Goal: Task Accomplishment & Management: Use online tool/utility

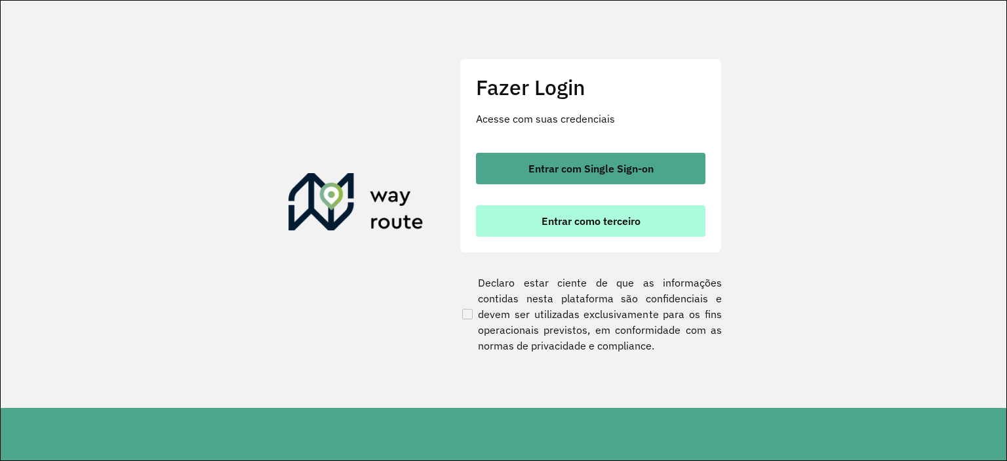
click at [547, 225] on span "Entrar como terceiro" at bounding box center [591, 221] width 99 height 10
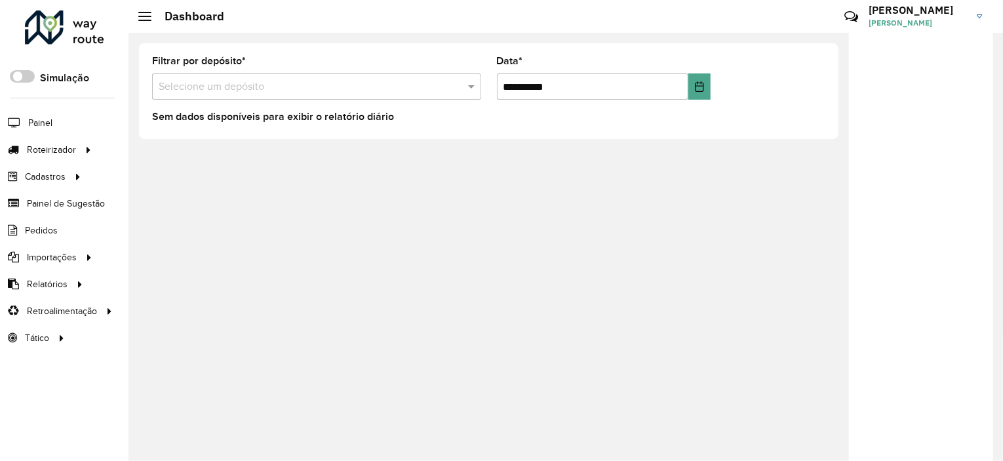
click at [259, 84] on input "text" at bounding box center [304, 87] width 290 height 16
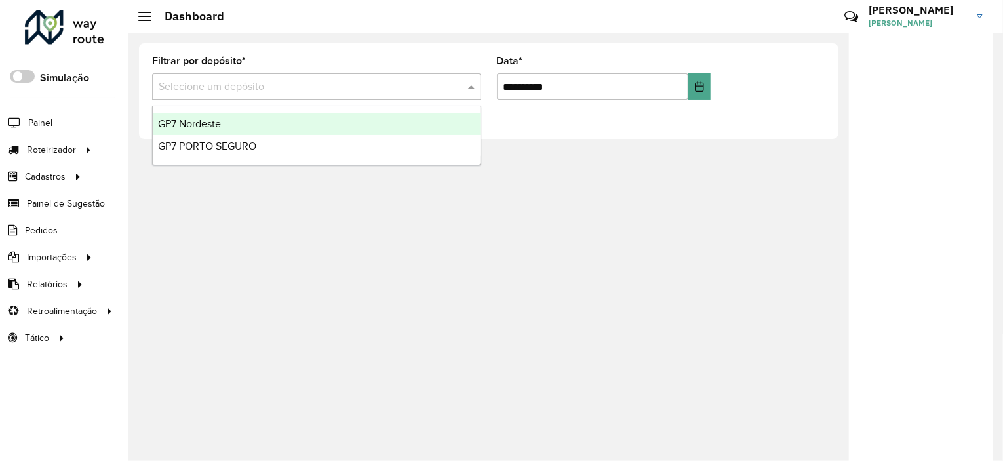
click at [255, 126] on div "GP7 Nordeste" at bounding box center [317, 124] width 328 height 22
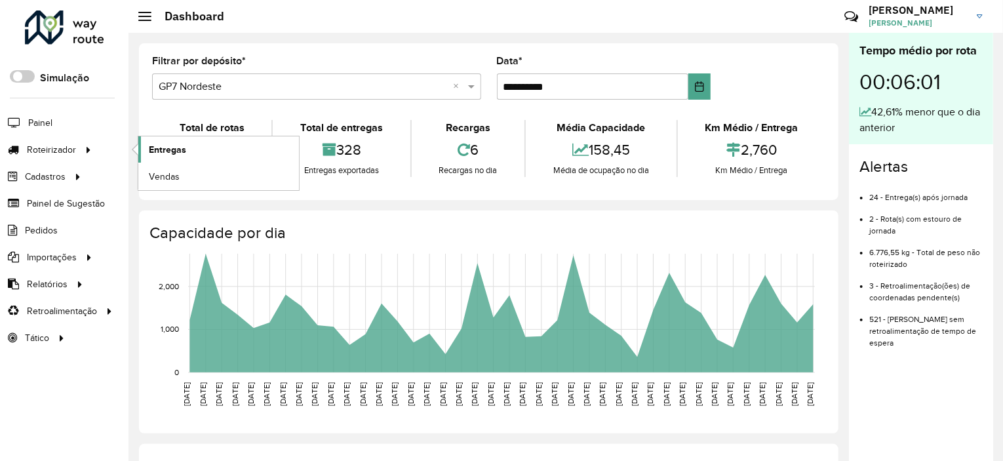
click at [183, 146] on span "Entregas" at bounding box center [167, 150] width 37 height 14
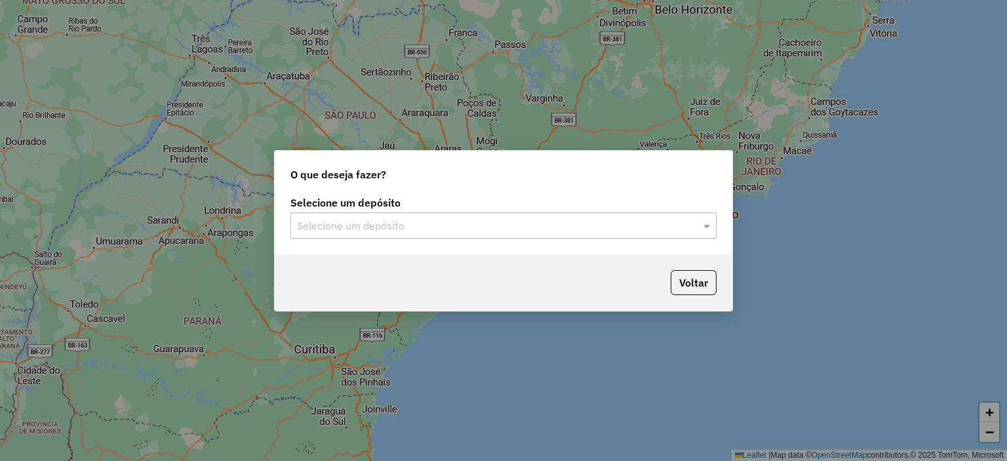
click at [457, 219] on input "text" at bounding box center [490, 226] width 387 height 16
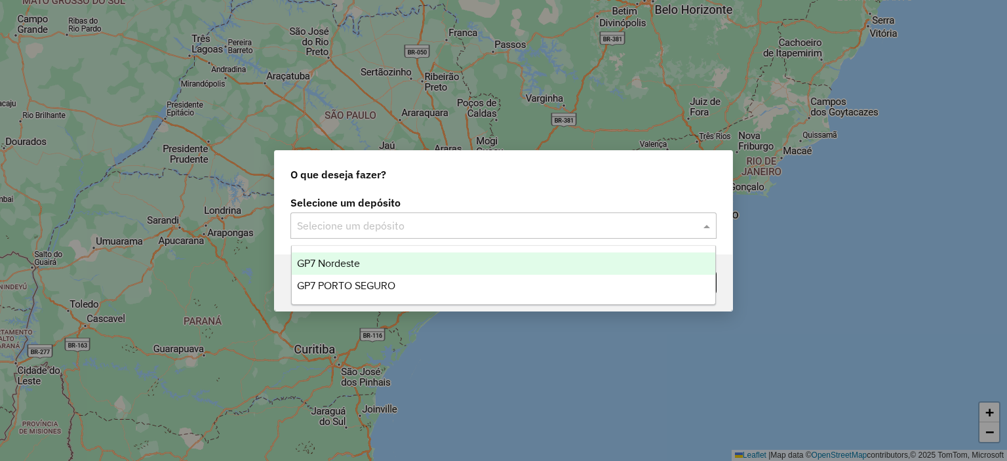
click at [386, 258] on div "GP7 Nordeste" at bounding box center [504, 263] width 424 height 22
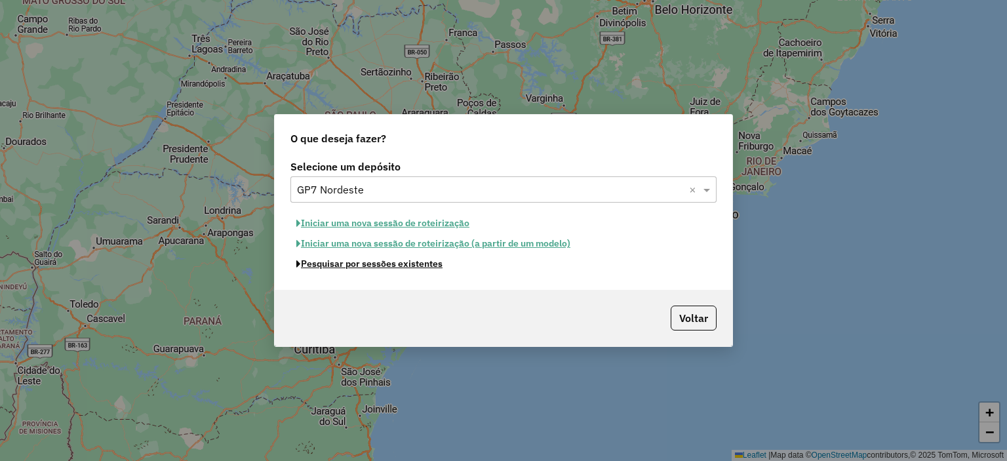
click at [402, 267] on button "Pesquisar por sessões existentes" at bounding box center [369, 264] width 158 height 20
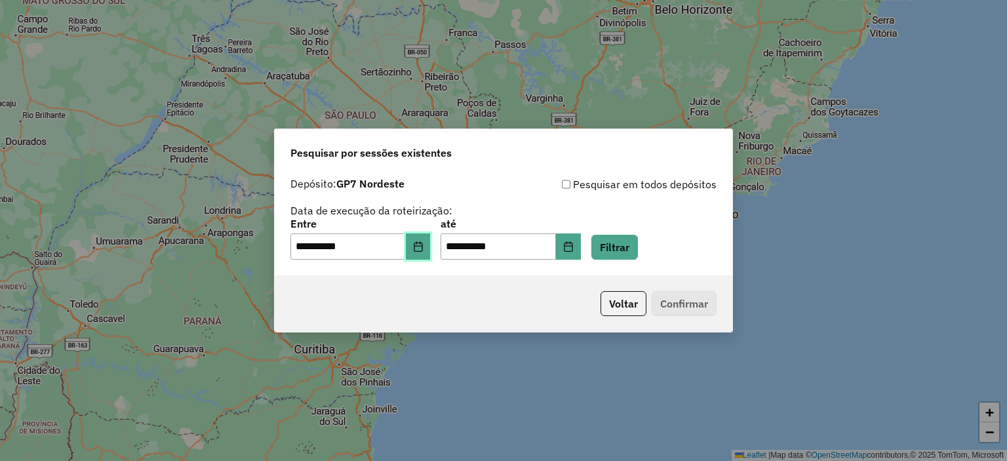
click at [424, 247] on icon "Choose Date" at bounding box center [418, 246] width 10 height 10
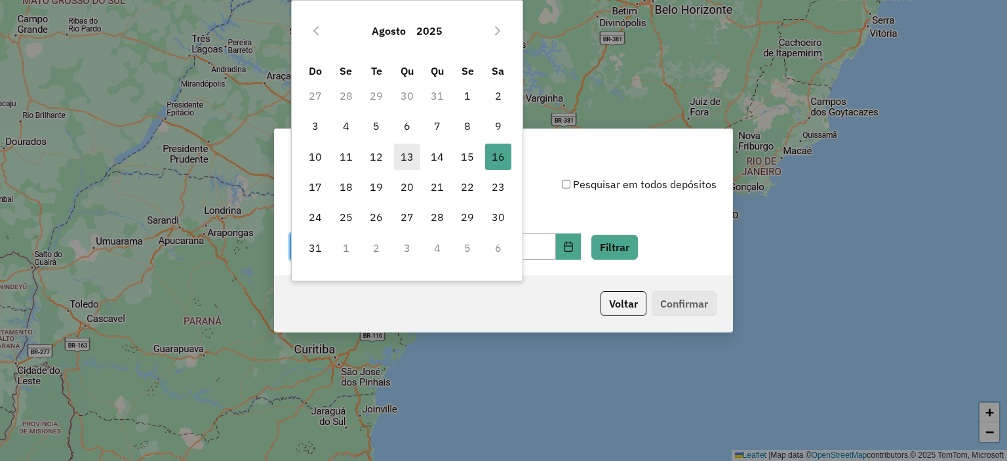
click at [414, 161] on span "13" at bounding box center [407, 157] width 26 height 26
type input "**********"
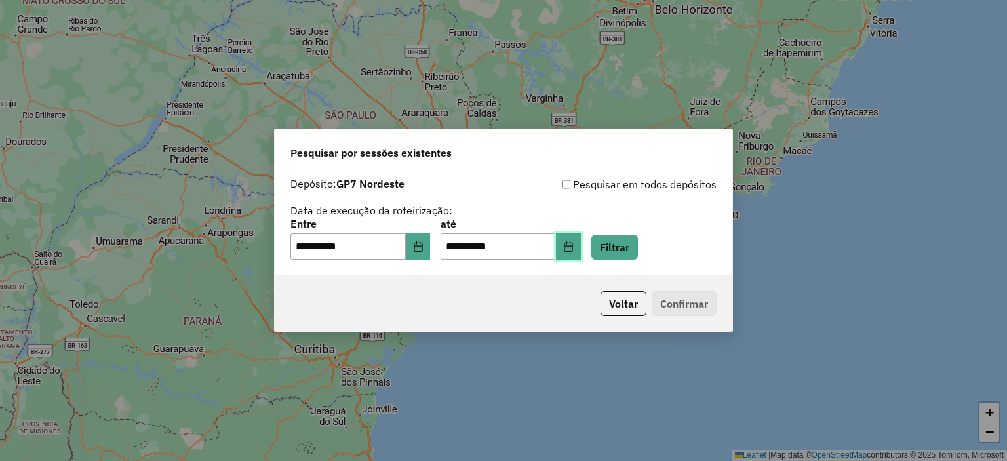
click at [581, 254] on button "Choose Date" at bounding box center [568, 246] width 25 height 26
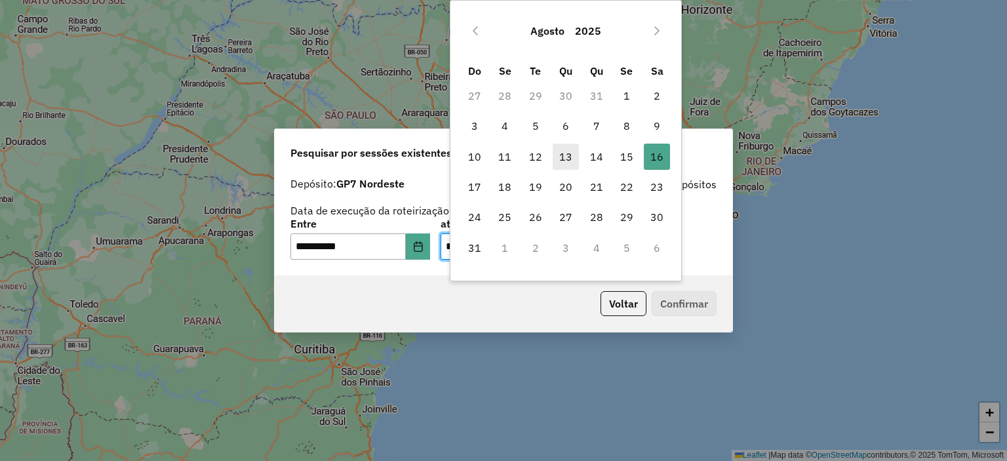
click at [561, 152] on span "13" at bounding box center [566, 157] width 26 height 26
type input "**********"
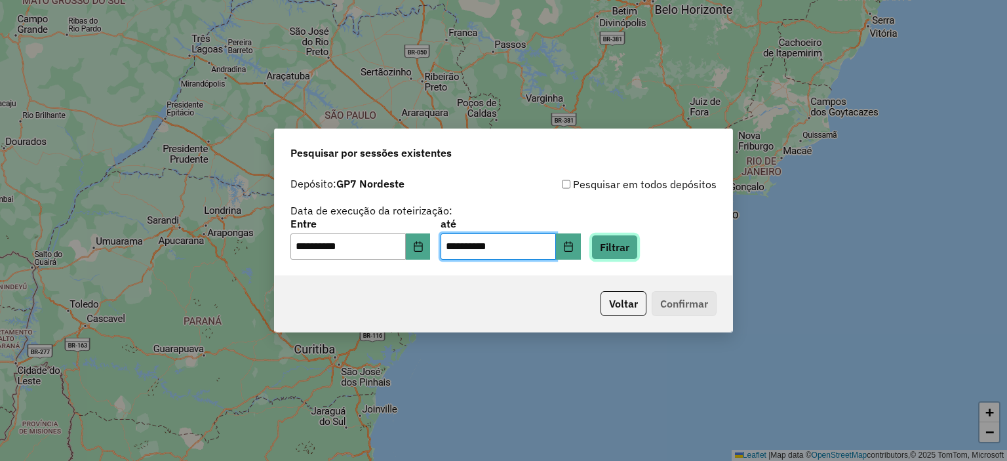
click at [624, 245] on button "Filtrar" at bounding box center [614, 247] width 47 height 25
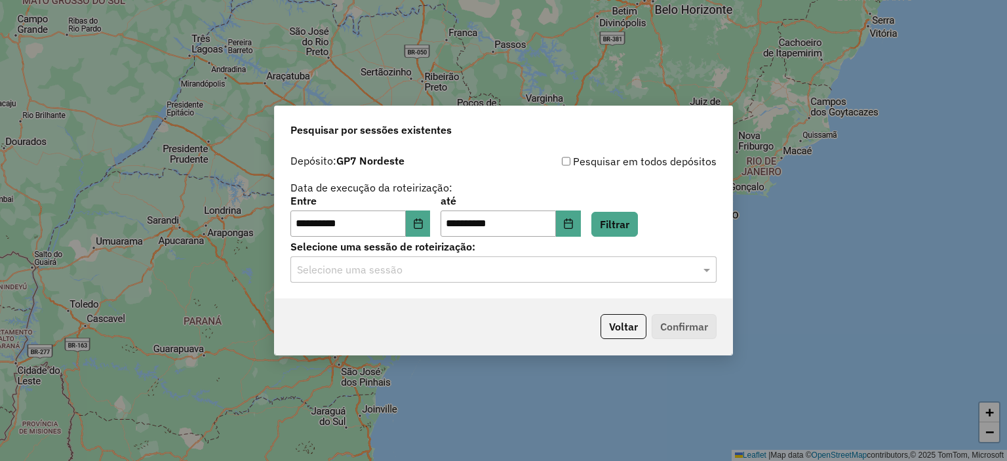
click at [409, 264] on input "text" at bounding box center [490, 270] width 387 height 16
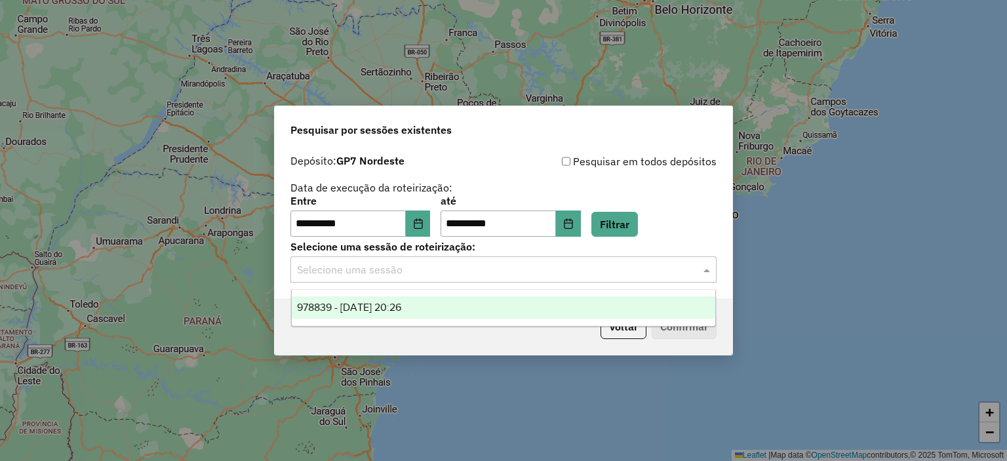
click at [365, 306] on span "978839 - 13/08/2025 20:26" at bounding box center [349, 307] width 104 height 11
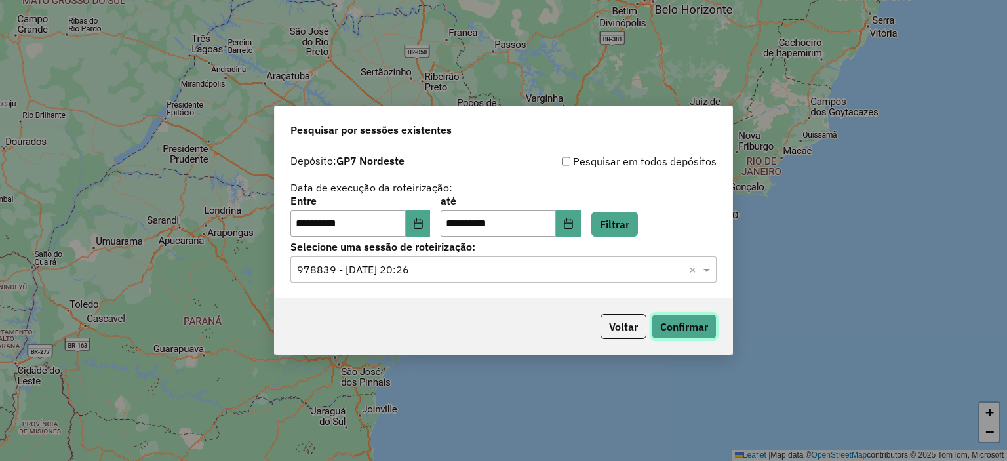
click at [684, 321] on button "Confirmar" at bounding box center [684, 326] width 65 height 25
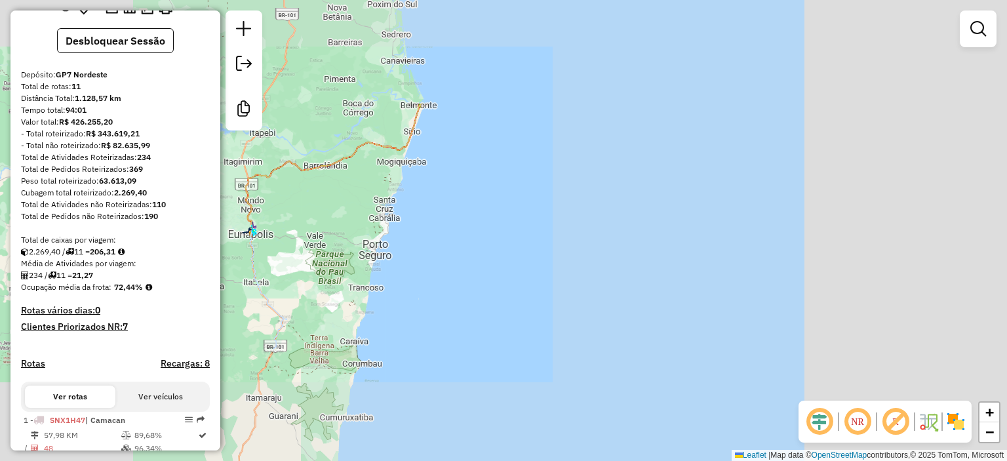
scroll to position [197, 0]
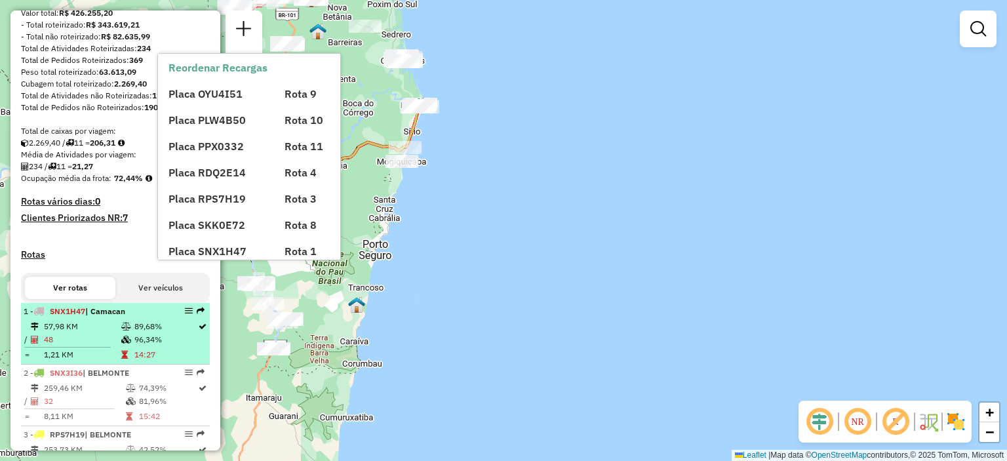
click at [134, 317] on div "1 - SNX1H47 | Camacan" at bounding box center [93, 312] width 139 height 12
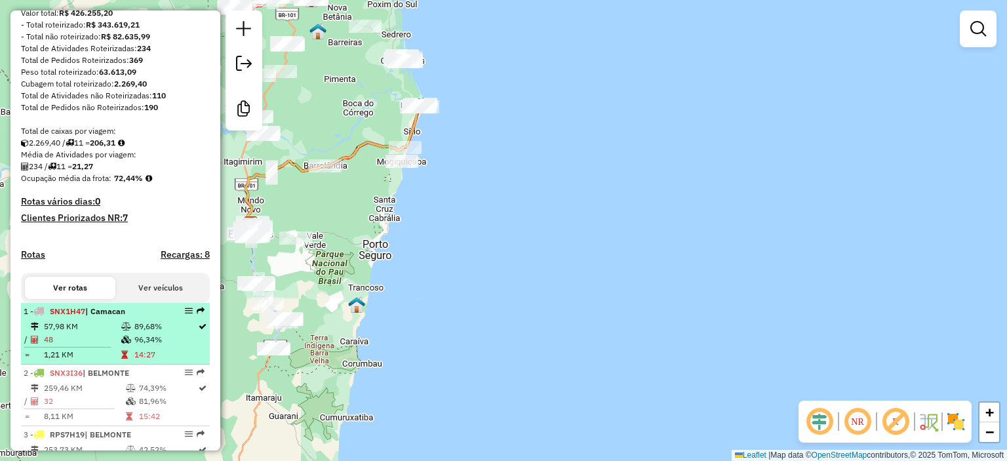
select select "**********"
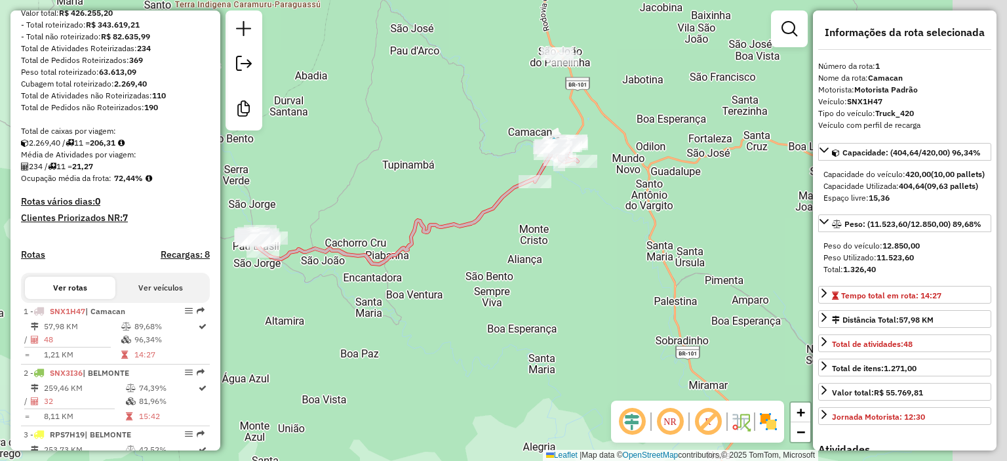
drag, startPoint x: 507, startPoint y: 167, endPoint x: 427, endPoint y: 104, distance: 101.8
click at [427, 104] on div "Janela de atendimento Grade de atendimento Capacidade Transportadoras Veículos …" at bounding box center [503, 230] width 1007 height 461
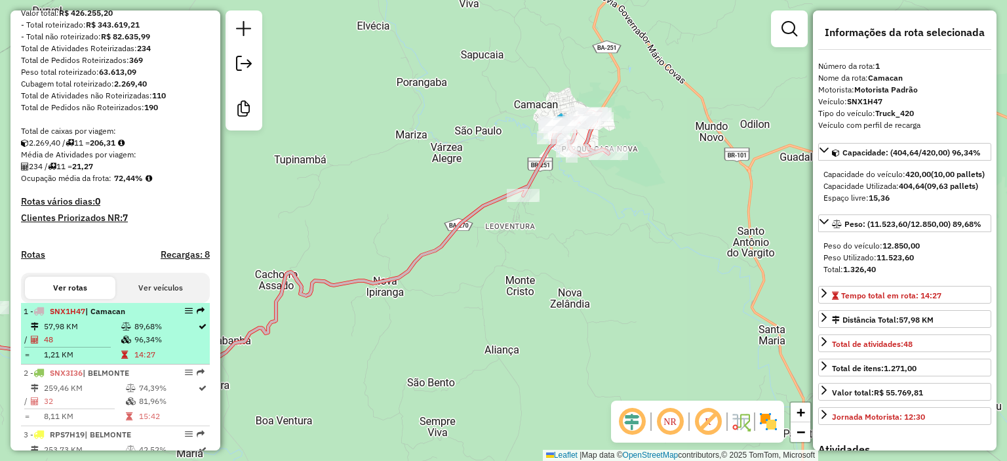
click at [136, 333] on td "89,68%" at bounding box center [166, 326] width 64 height 13
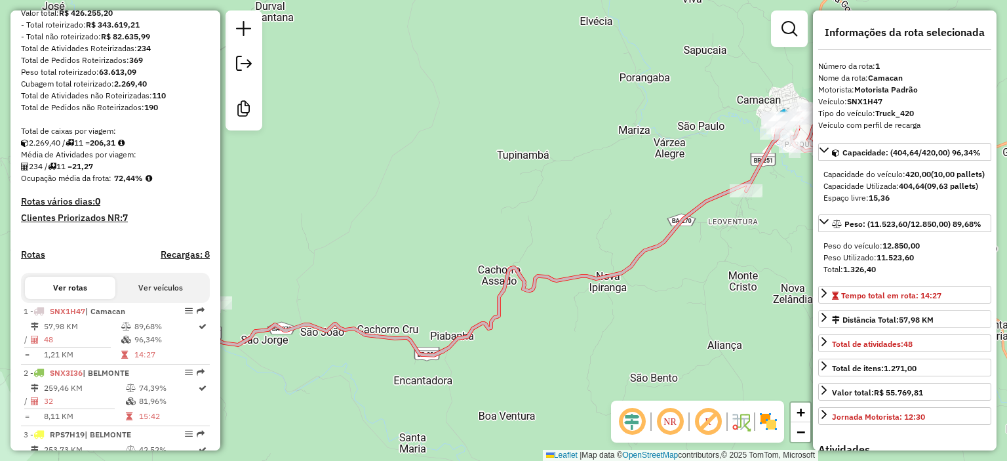
scroll to position [459, 0]
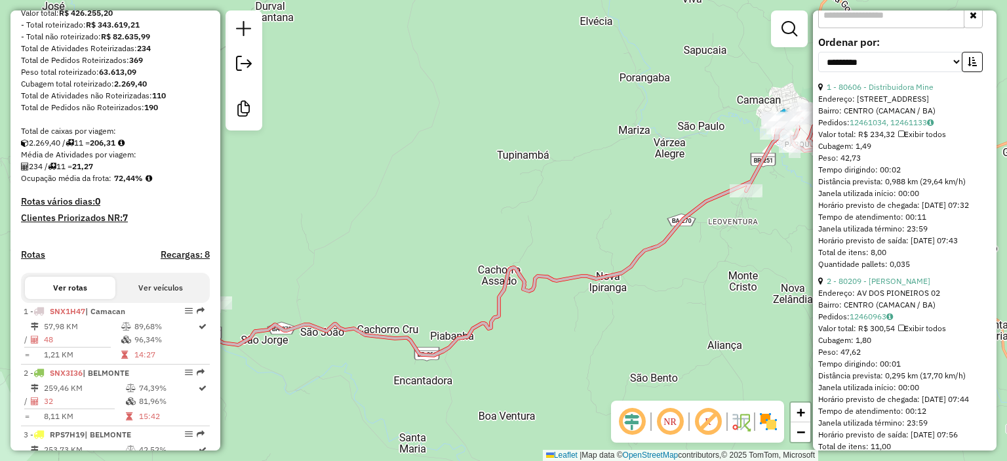
click at [882, 28] on input "text" at bounding box center [891, 15] width 146 height 26
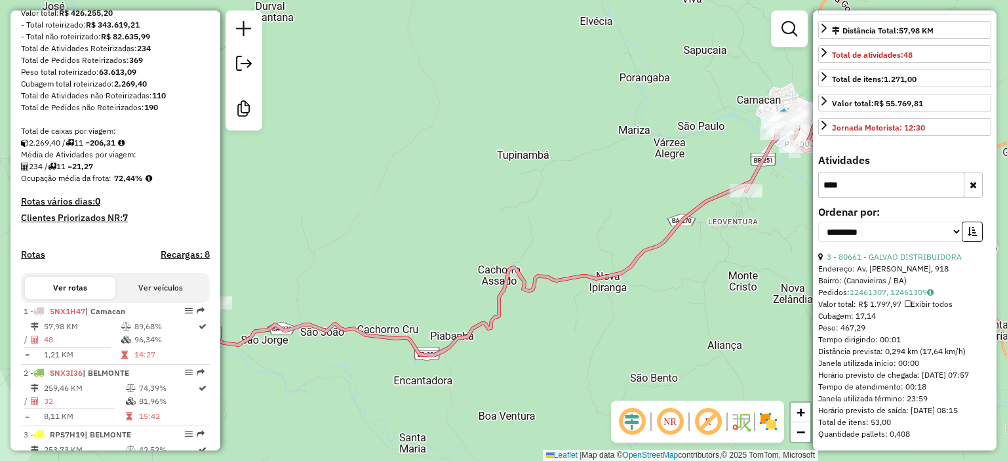
type input "****"
click at [892, 252] on link "3 - 80661 - GALVAO DISTRIBUIDORA" at bounding box center [894, 257] width 135 height 10
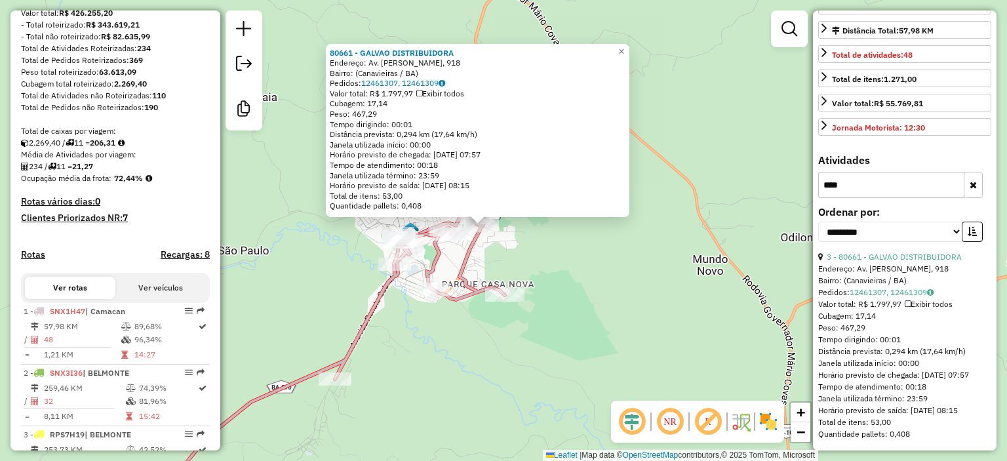
drag, startPoint x: 879, startPoint y: 174, endPoint x: 549, endPoint y: 167, distance: 329.8
click at [549, 167] on hb-router-mapa "Informações da Sessão 978839 - 13/08/2025 Criação: 12/08/2025 20:26 Desbloquear…" at bounding box center [503, 230] width 1007 height 461
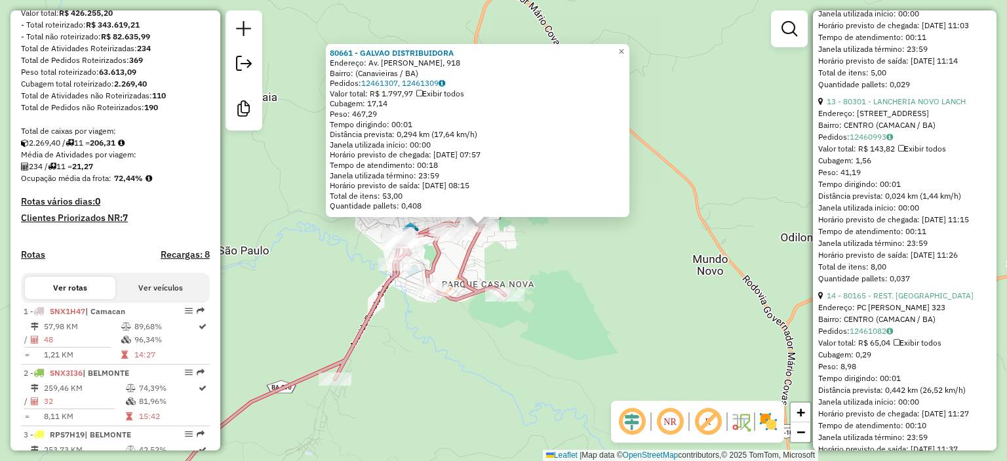
scroll to position [3273, 0]
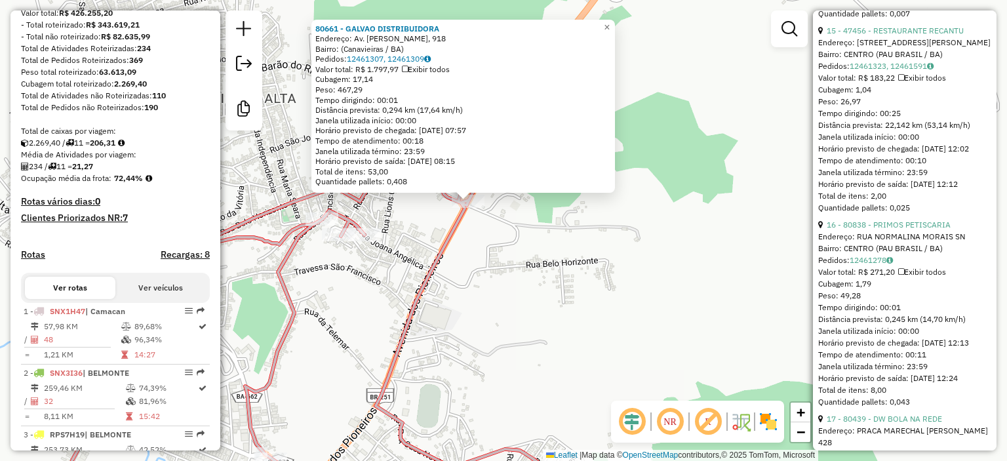
drag, startPoint x: 492, startPoint y: 199, endPoint x: 514, endPoint y: 225, distance: 33.9
click at [514, 225] on div "80661 - GALVAO DISTRIBUIDORA Endereço: Av. Osmário Batista, 918 Bairro: (Canavi…" at bounding box center [503, 230] width 1007 height 461
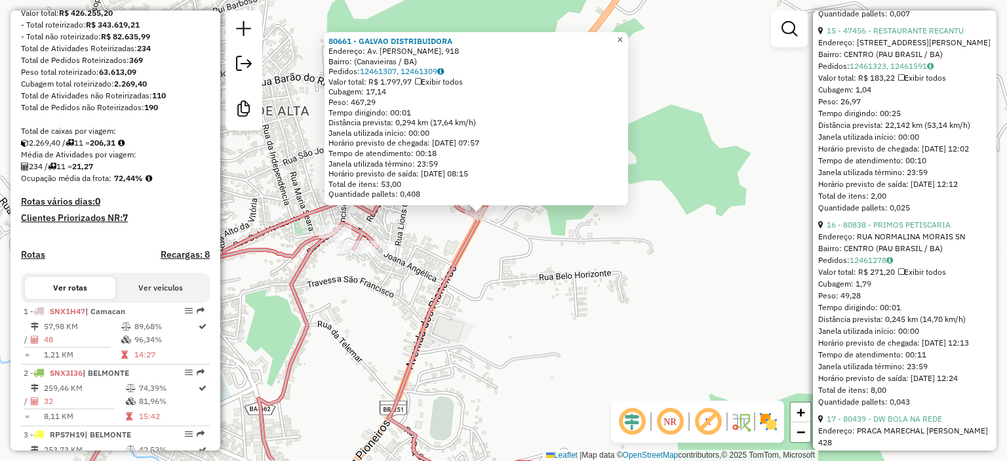
click at [623, 35] on span "×" at bounding box center [620, 38] width 6 height 11
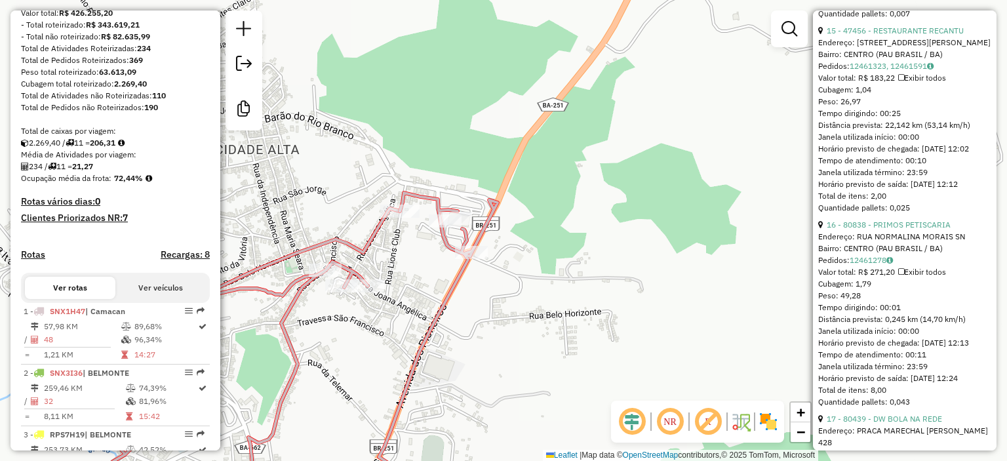
drag, startPoint x: 608, startPoint y: 151, endPoint x: 599, endPoint y: 190, distance: 40.4
click at [599, 190] on div "Janela de atendimento Grade de atendimento Capacidade Transportadoras Veículos …" at bounding box center [503, 230] width 1007 height 461
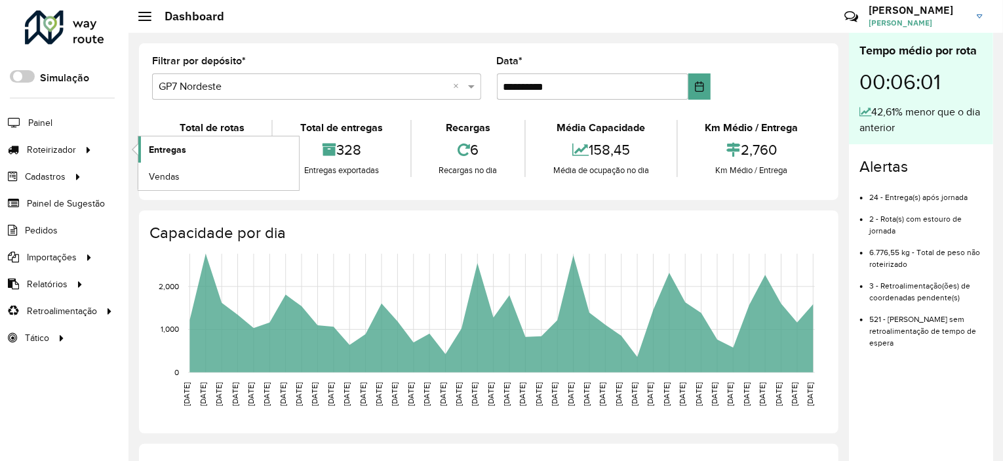
click at [177, 144] on span "Entregas" at bounding box center [167, 150] width 37 height 14
